Goal: Task Accomplishment & Management: Use online tool/utility

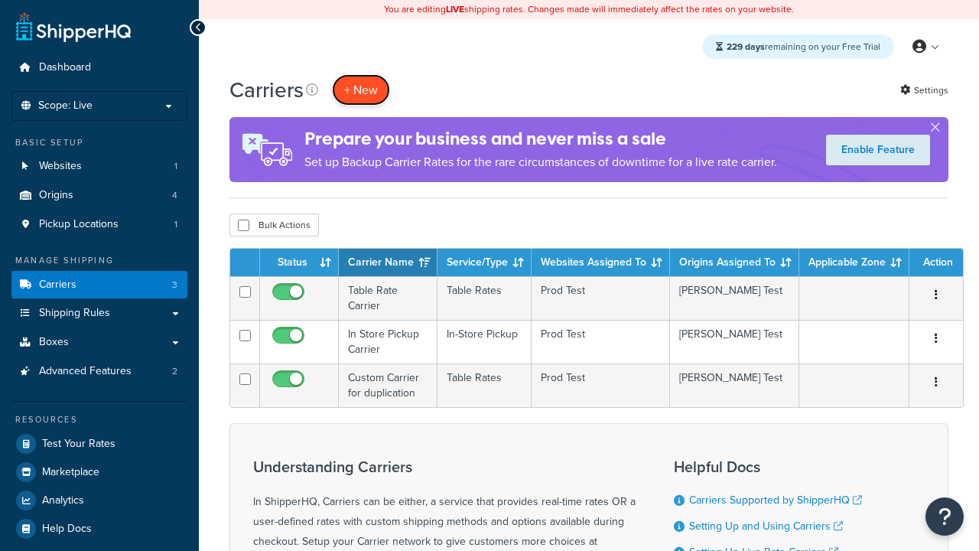
click at [361, 90] on button "+ New" at bounding box center [361, 89] width 58 height 31
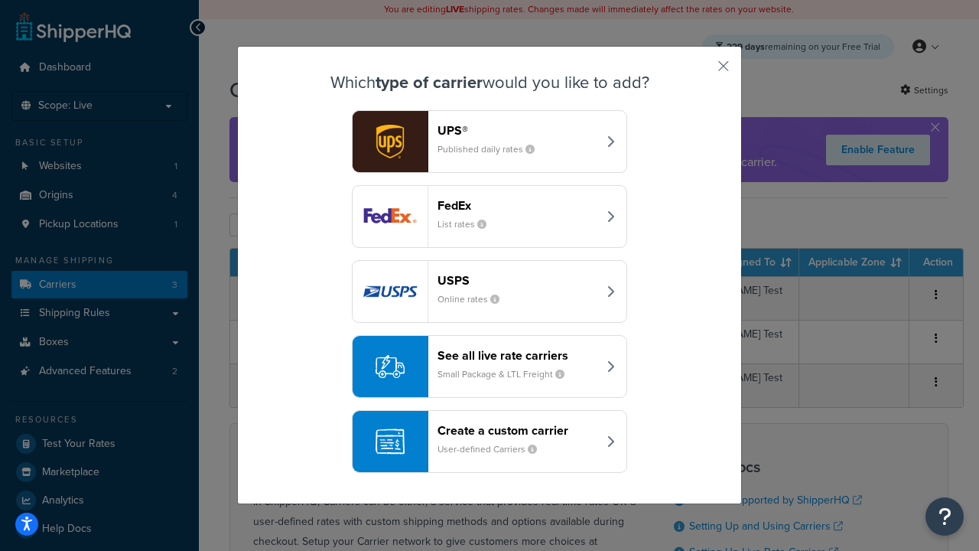
click at [490, 441] on div "Create a custom carrier User-defined Carriers" at bounding box center [518, 441] width 160 height 37
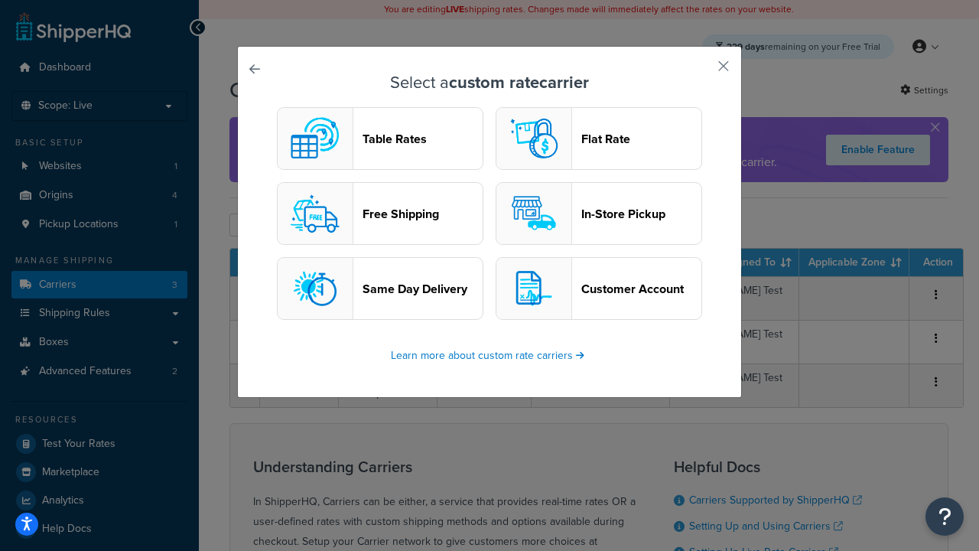
click at [380, 138] on header "Table Rates" at bounding box center [423, 139] width 120 height 15
